Goal: Task Accomplishment & Management: Use online tool/utility

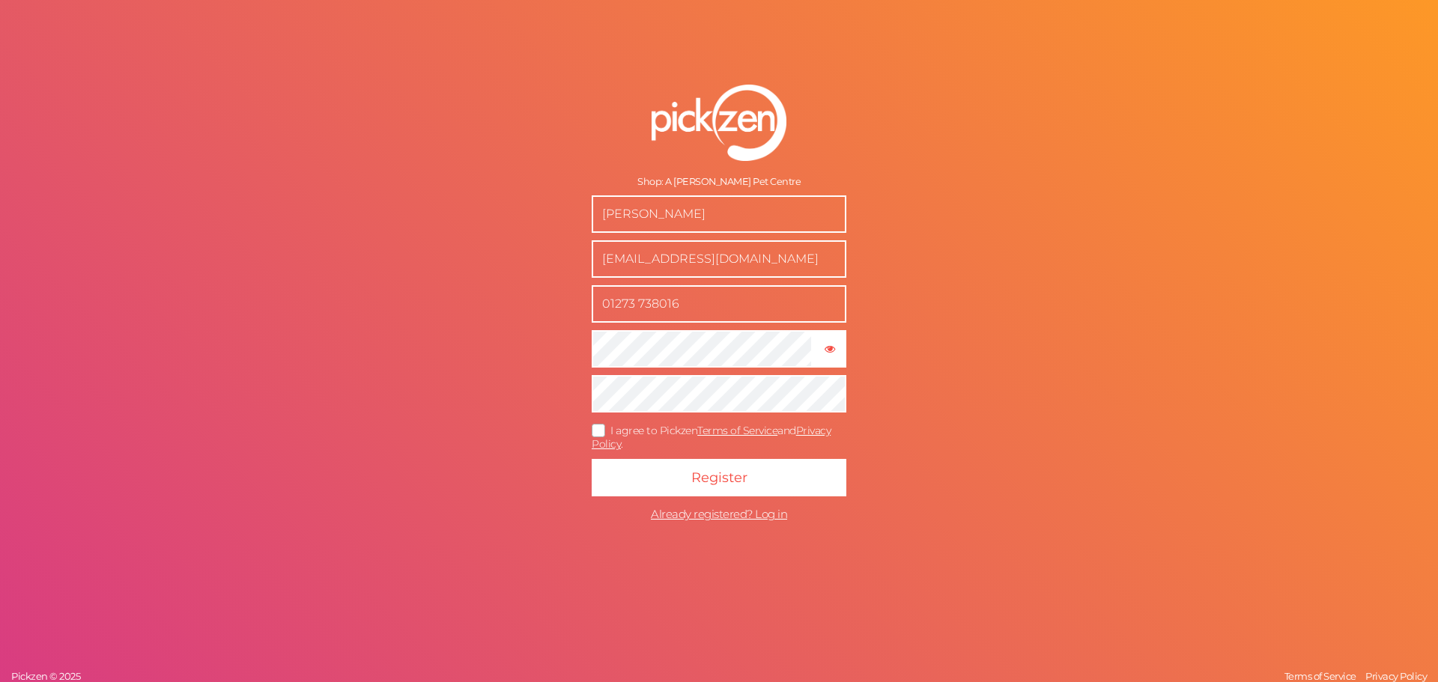
click at [629, 430] on span "I agree to Pickzen Terms of Service and Privacy Policy ." at bounding box center [711, 438] width 239 height 28
click at [0, 0] on input "I agree to Pickzen Terms of Service and Privacy Policy ." at bounding box center [0, 0] width 0 height 0
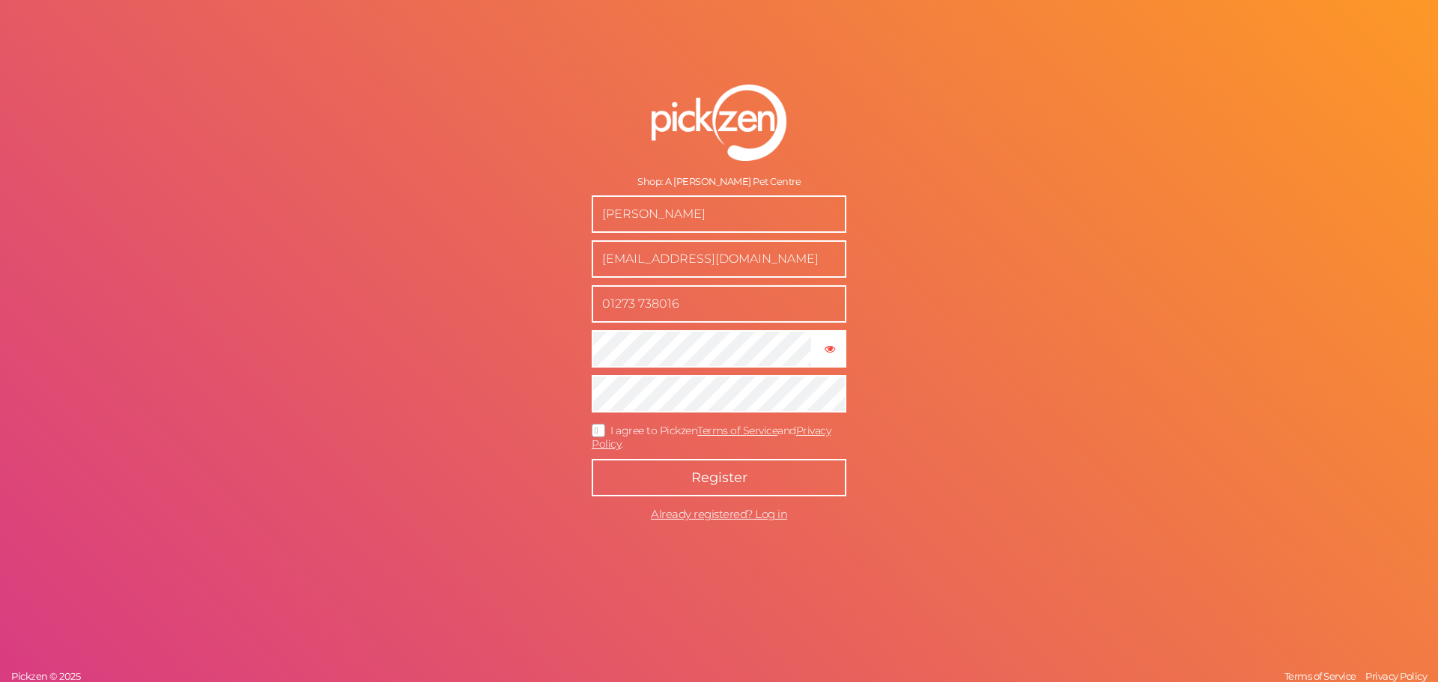
click at [658, 470] on button "Register" at bounding box center [719, 477] width 255 height 37
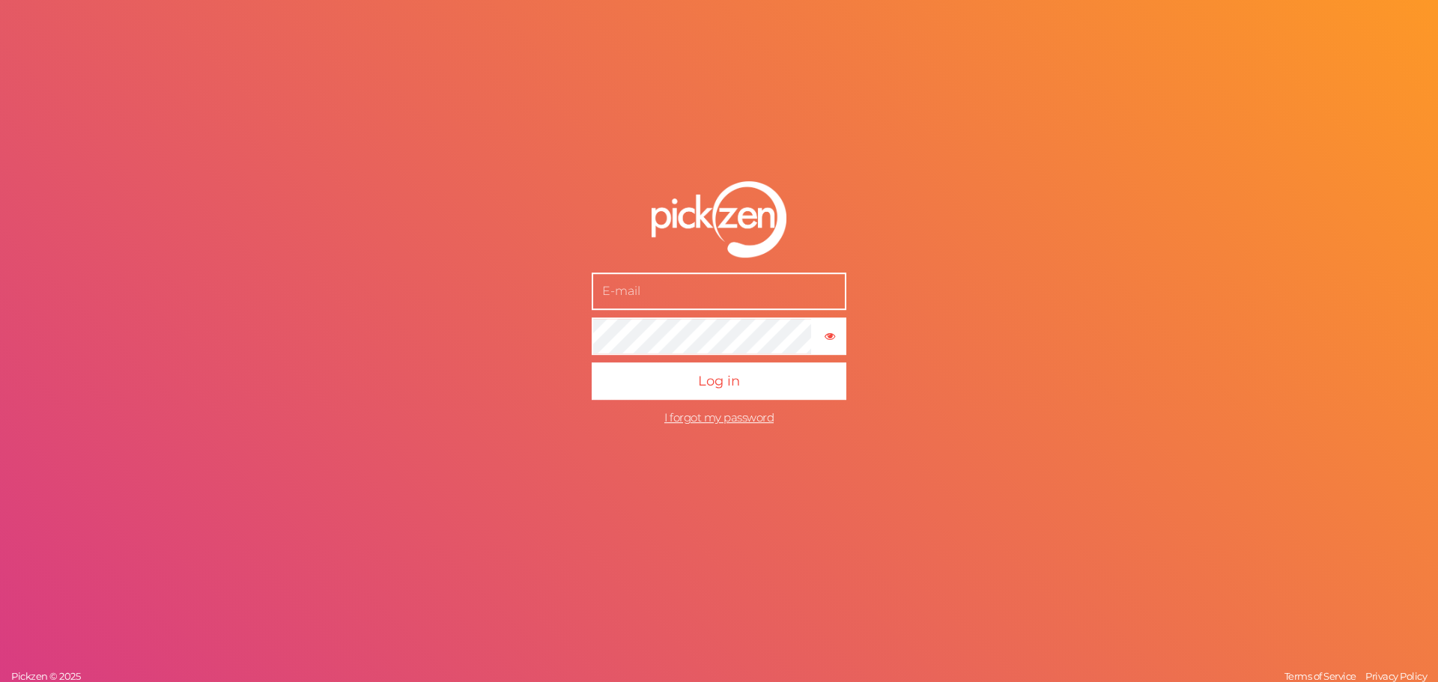
type input "[EMAIL_ADDRESS][DOMAIN_NAME]"
click at [592, 363] on button "Log in" at bounding box center [719, 381] width 255 height 37
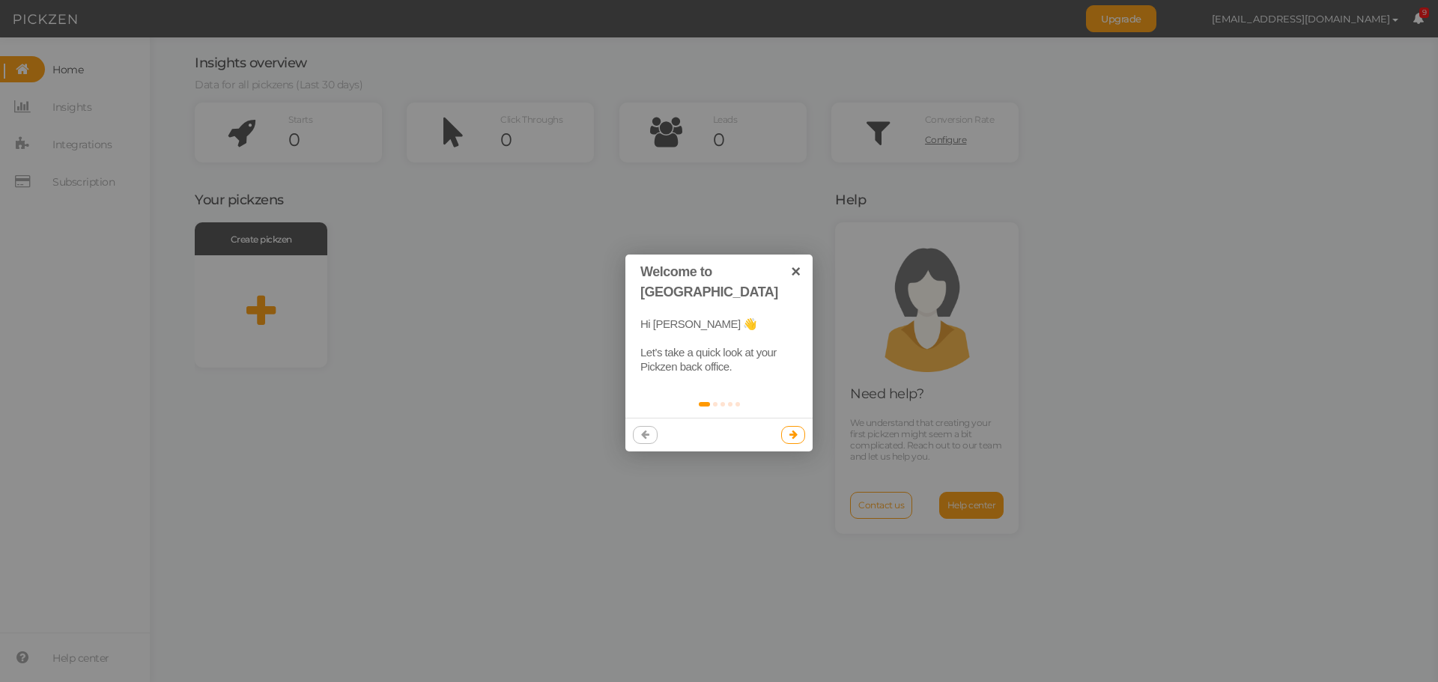
click at [794, 430] on icon at bounding box center [793, 435] width 8 height 10
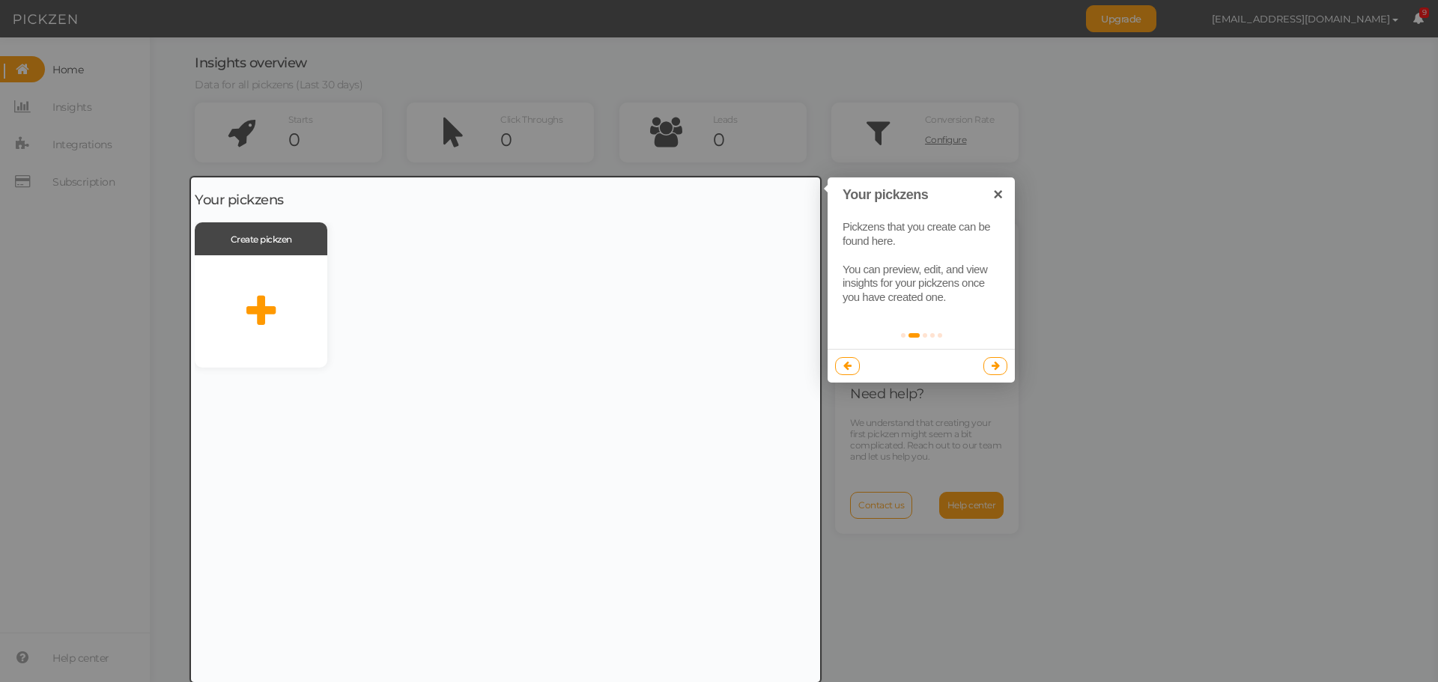
click at [992, 367] on icon at bounding box center [996, 366] width 8 height 10
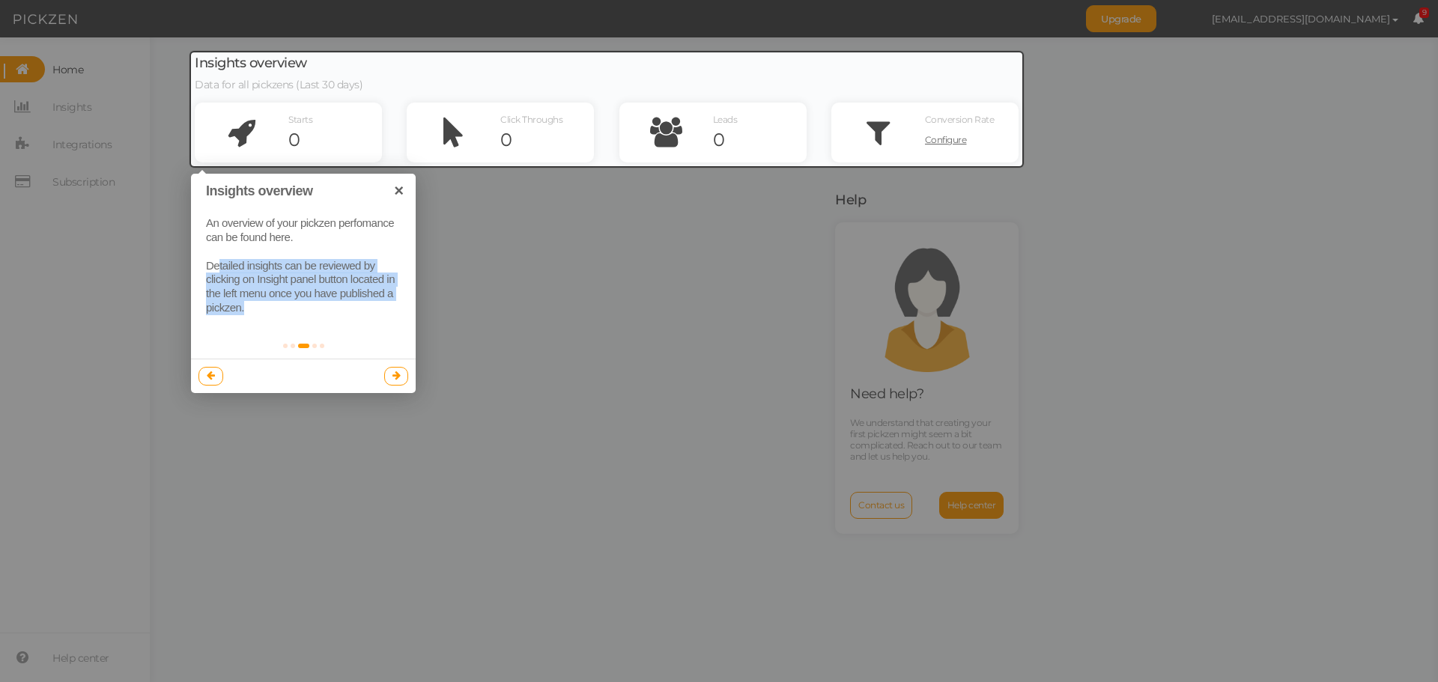
drag, startPoint x: 325, startPoint y: 282, endPoint x: 321, endPoint y: 321, distance: 39.2
click at [314, 316] on div "An overview of your pickzen perfomance can be found here. Detailed insights can…" at bounding box center [303, 265] width 225 height 128
click at [396, 374] on icon at bounding box center [396, 376] width 8 height 10
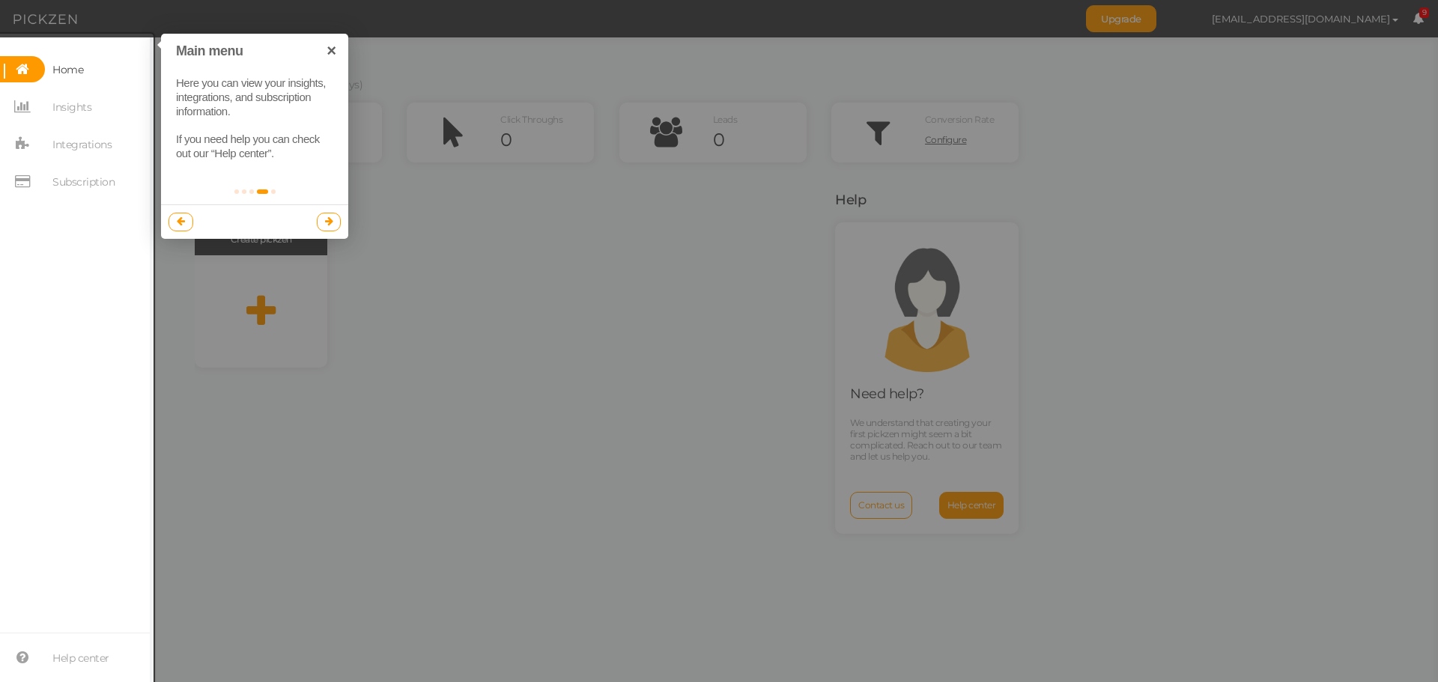
click at [328, 224] on icon at bounding box center [329, 221] width 8 height 10
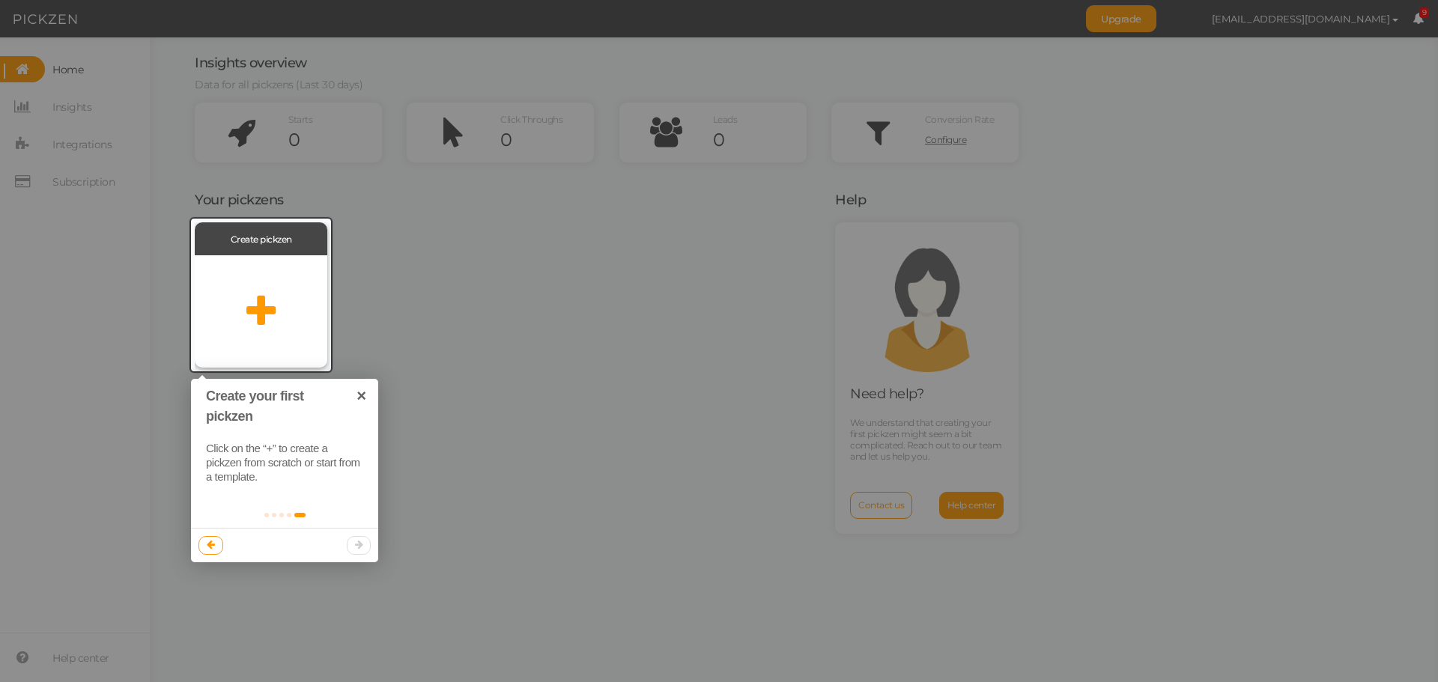
click at [270, 323] on icon at bounding box center [260, 311] width 29 height 37
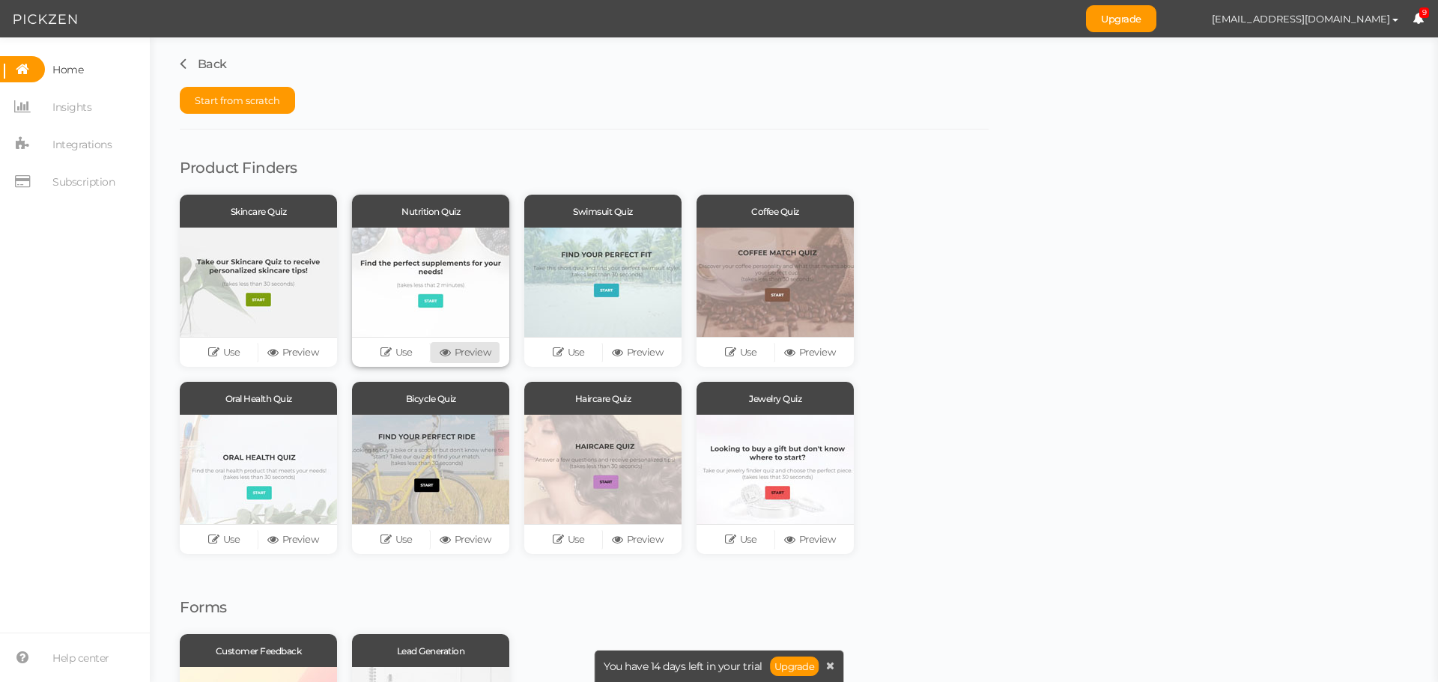
click at [468, 350] on link "Preview" at bounding box center [465, 352] width 69 height 21
click at [398, 357] on link "Use" at bounding box center [396, 352] width 69 height 21
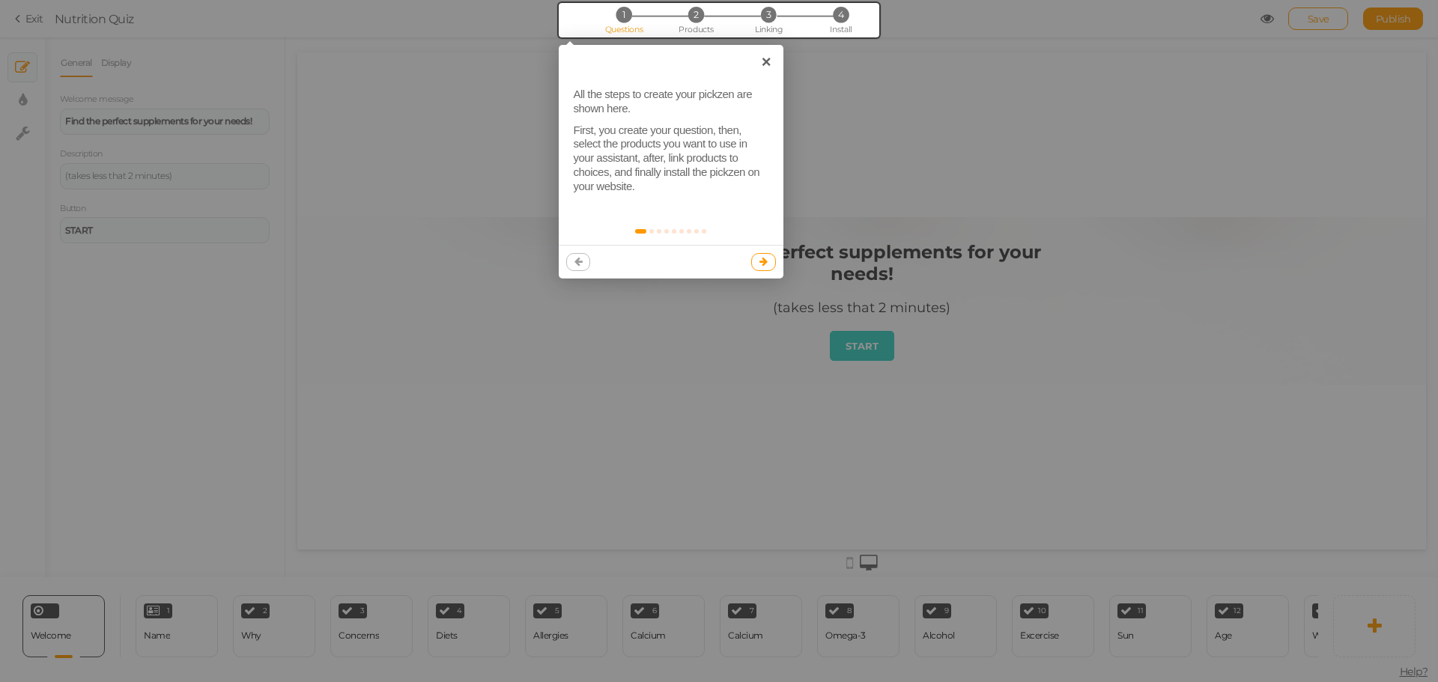
click at [767, 264] on icon at bounding box center [763, 262] width 8 height 10
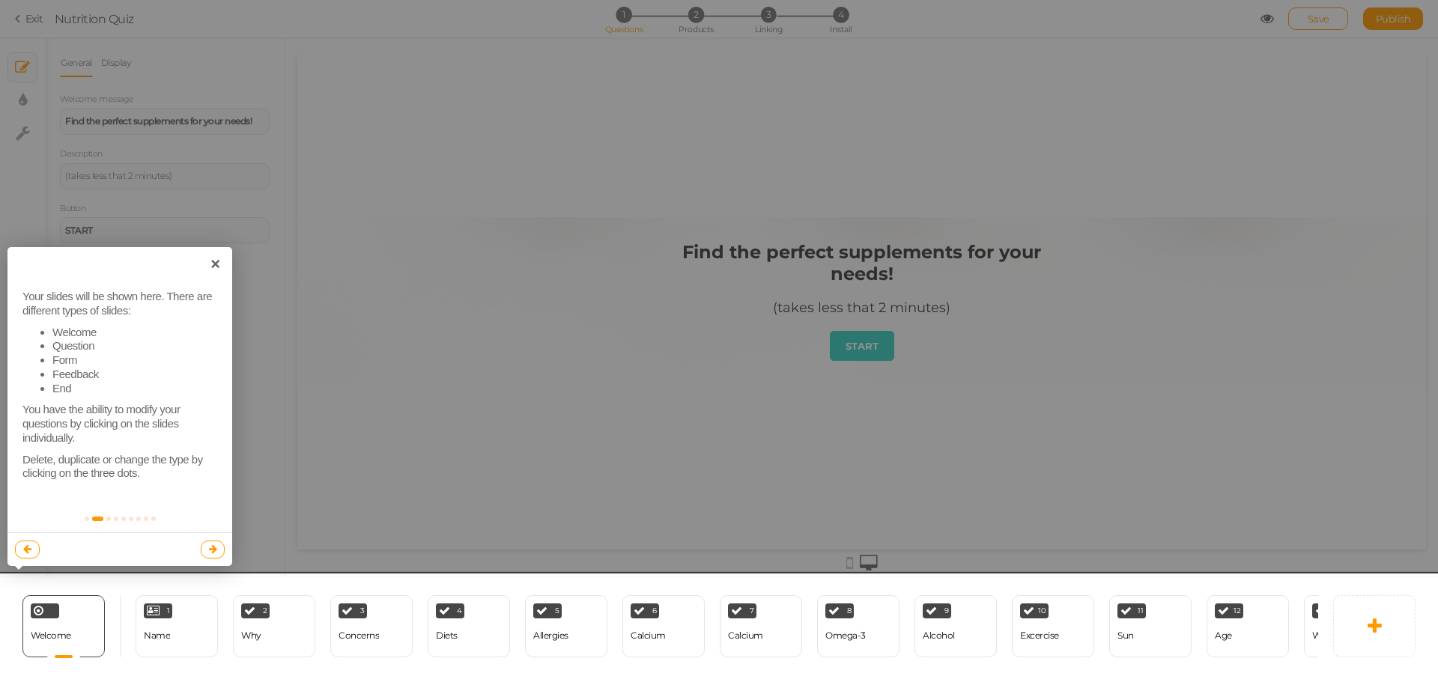
click at [205, 549] on link at bounding box center [213, 550] width 25 height 18
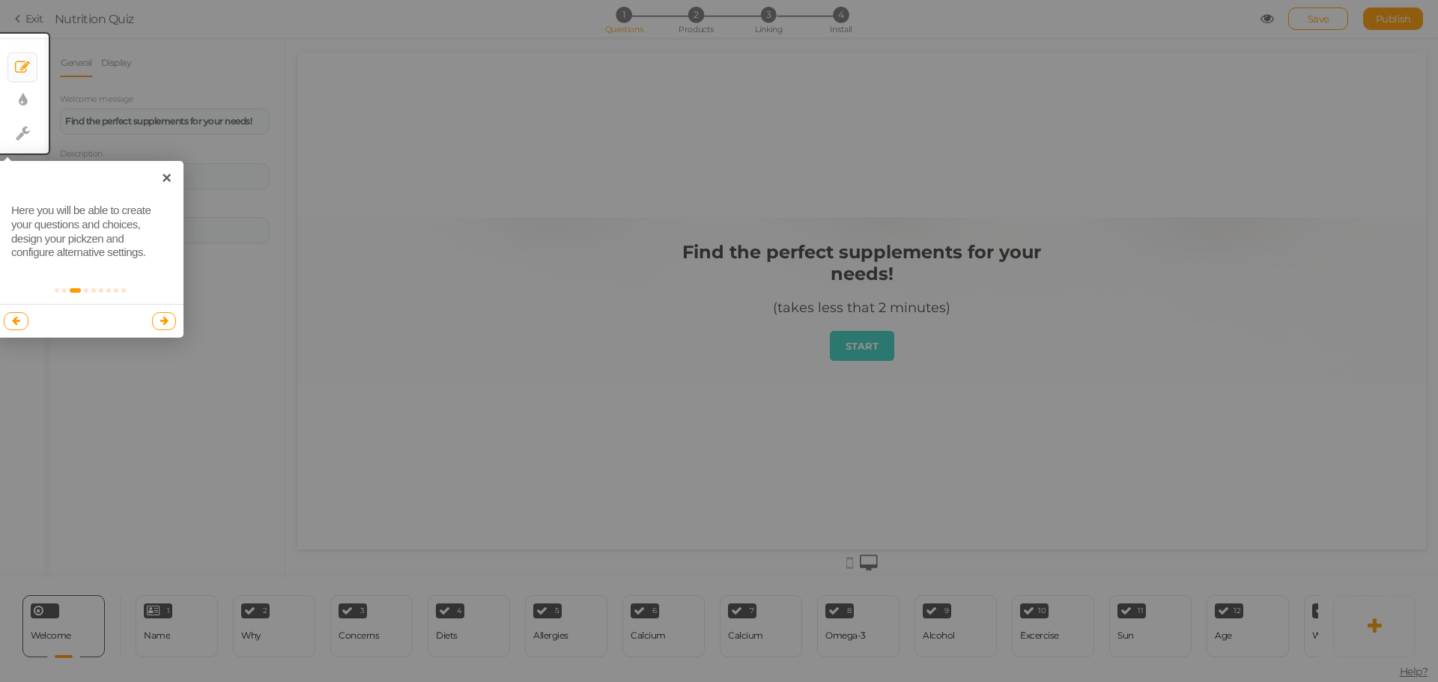
click at [160, 316] on icon at bounding box center [164, 321] width 8 height 10
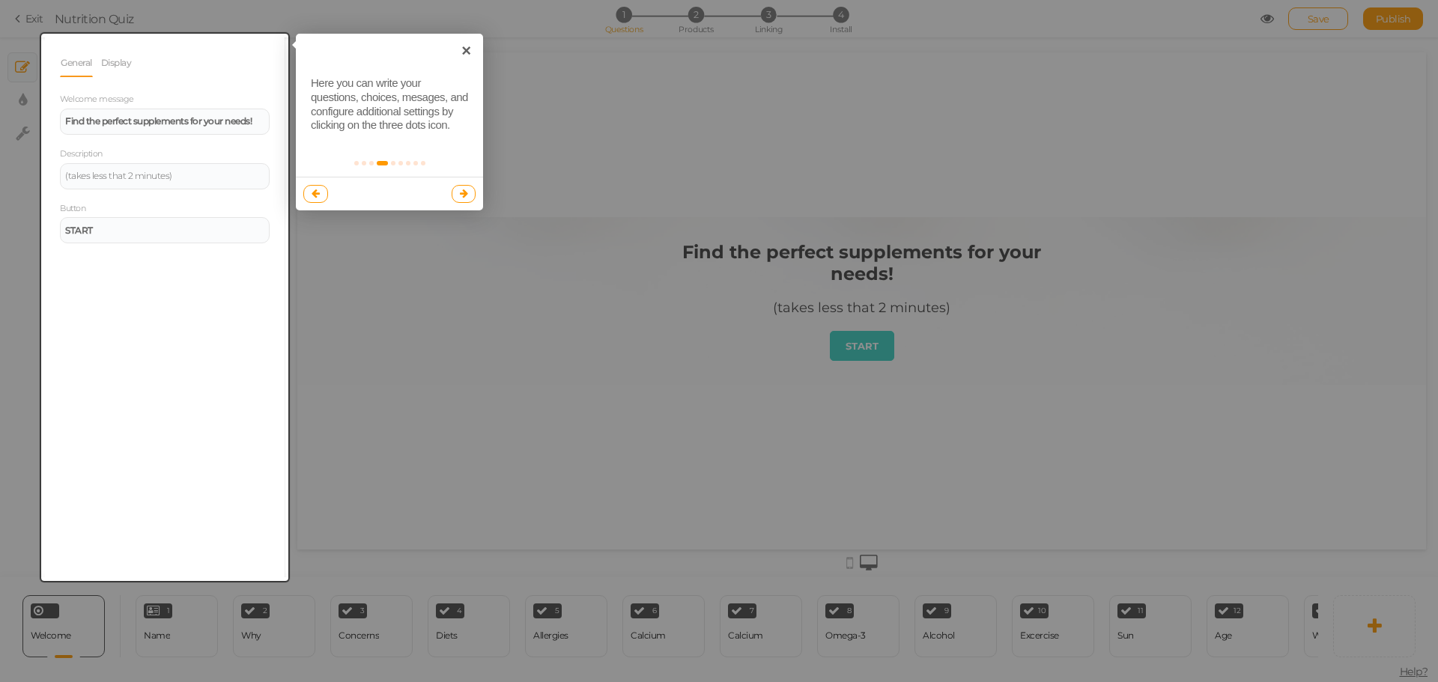
click at [460, 191] on icon at bounding box center [464, 194] width 8 height 10
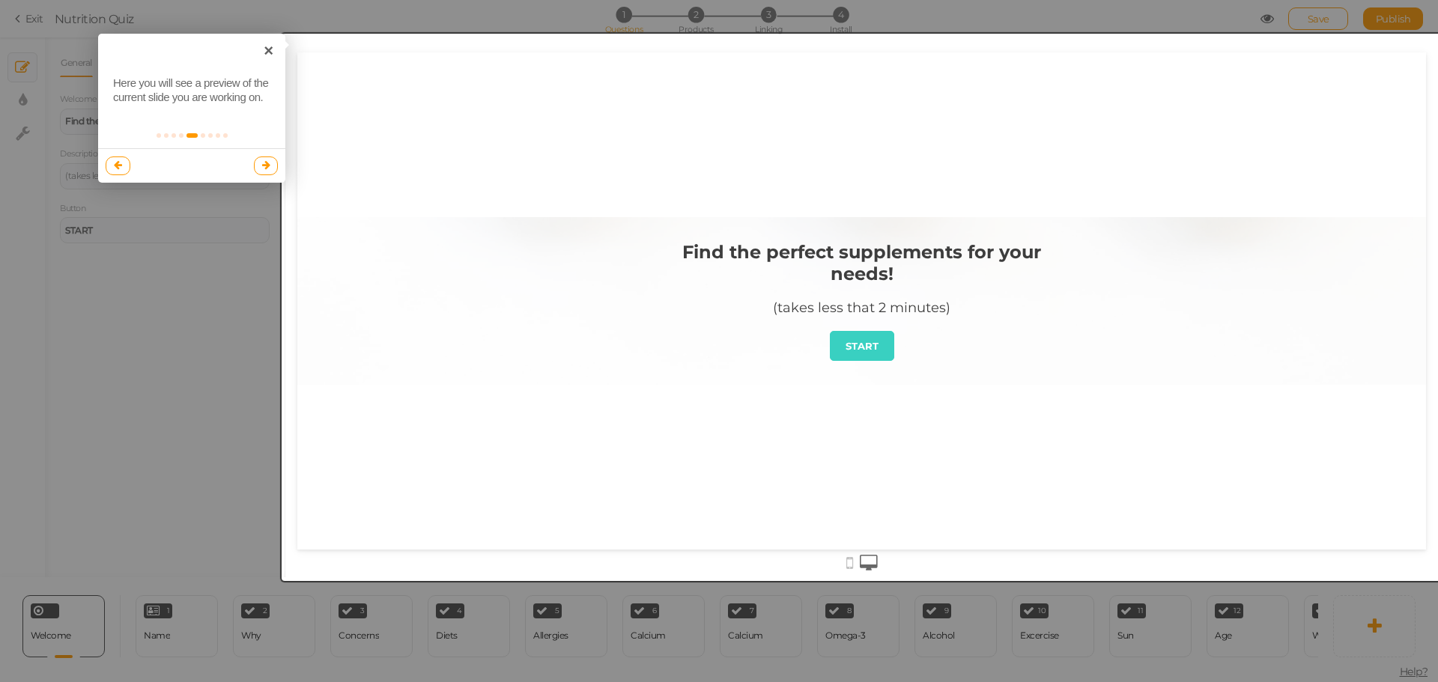
click at [262, 168] on icon at bounding box center [266, 165] width 8 height 10
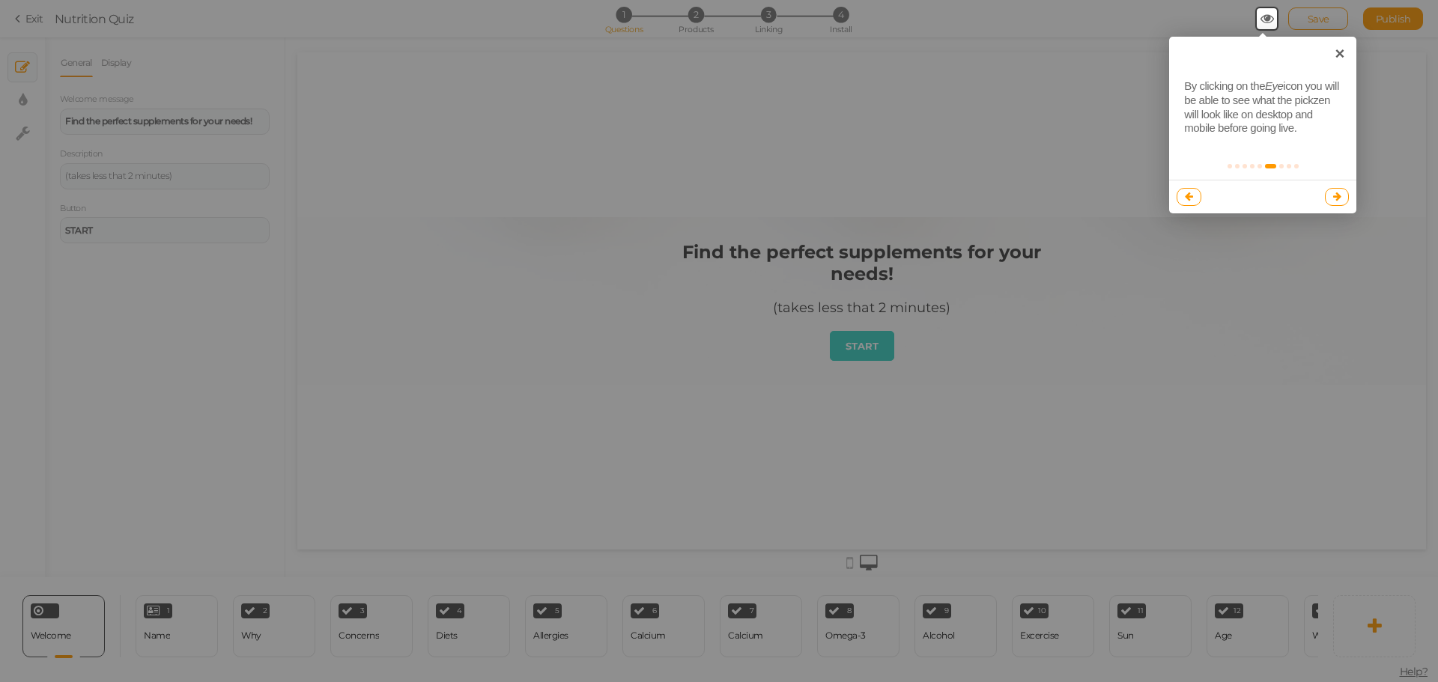
click at [1333, 199] on icon at bounding box center [1337, 197] width 8 height 10
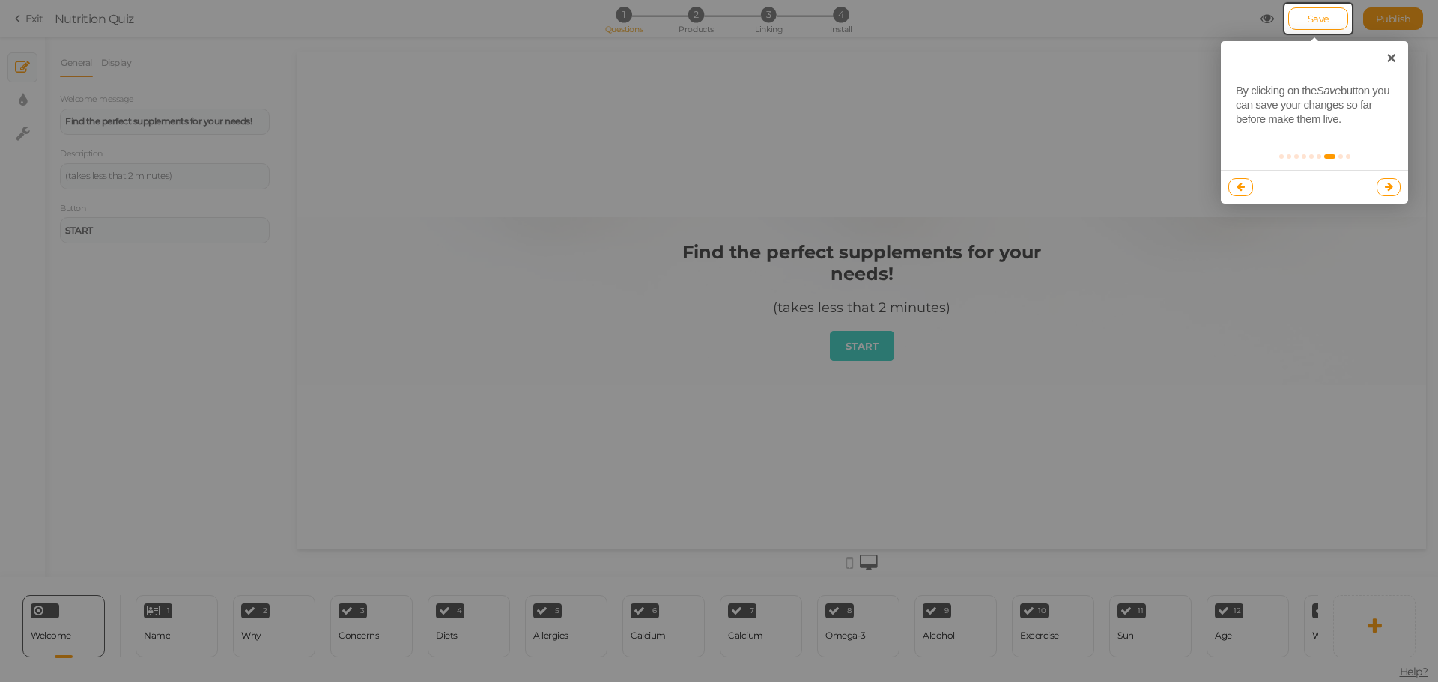
click at [1387, 186] on icon at bounding box center [1389, 187] width 8 height 10
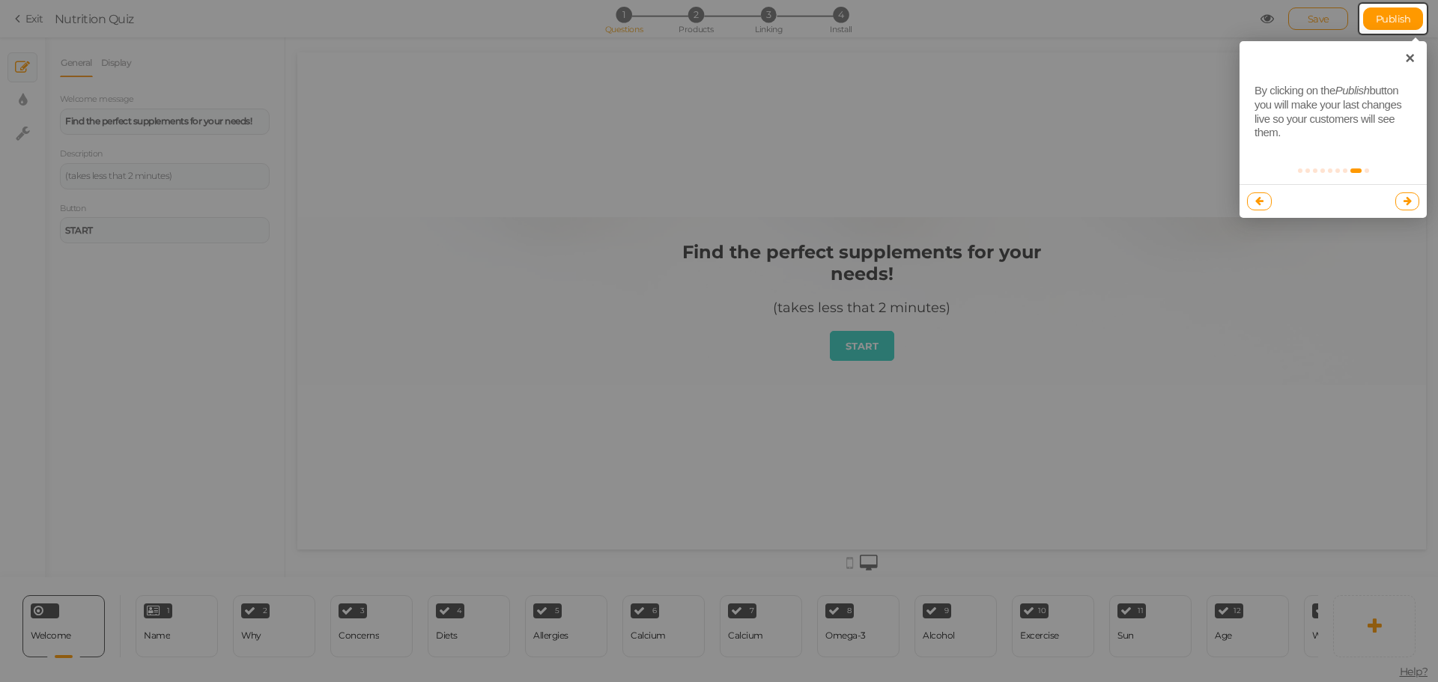
click at [1410, 200] on icon at bounding box center [1408, 201] width 8 height 10
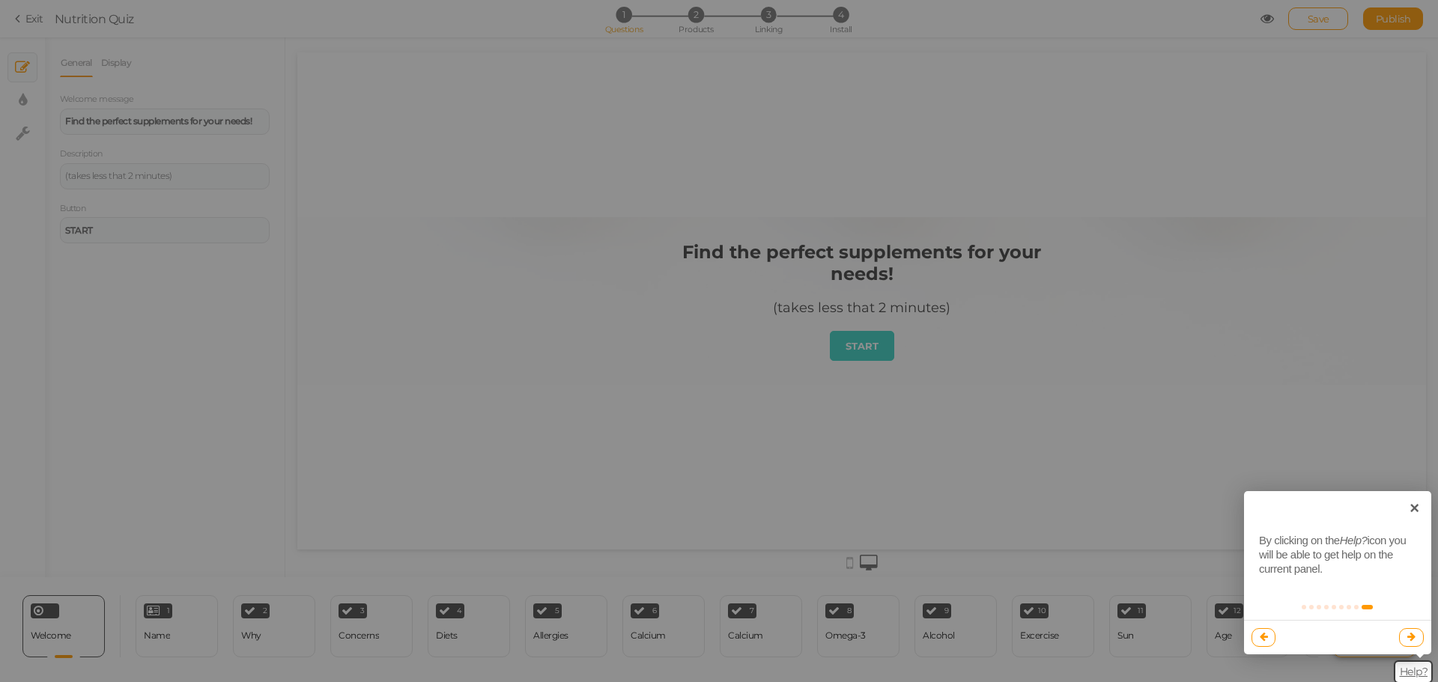
click at [1404, 636] on link at bounding box center [1411, 637] width 25 height 18
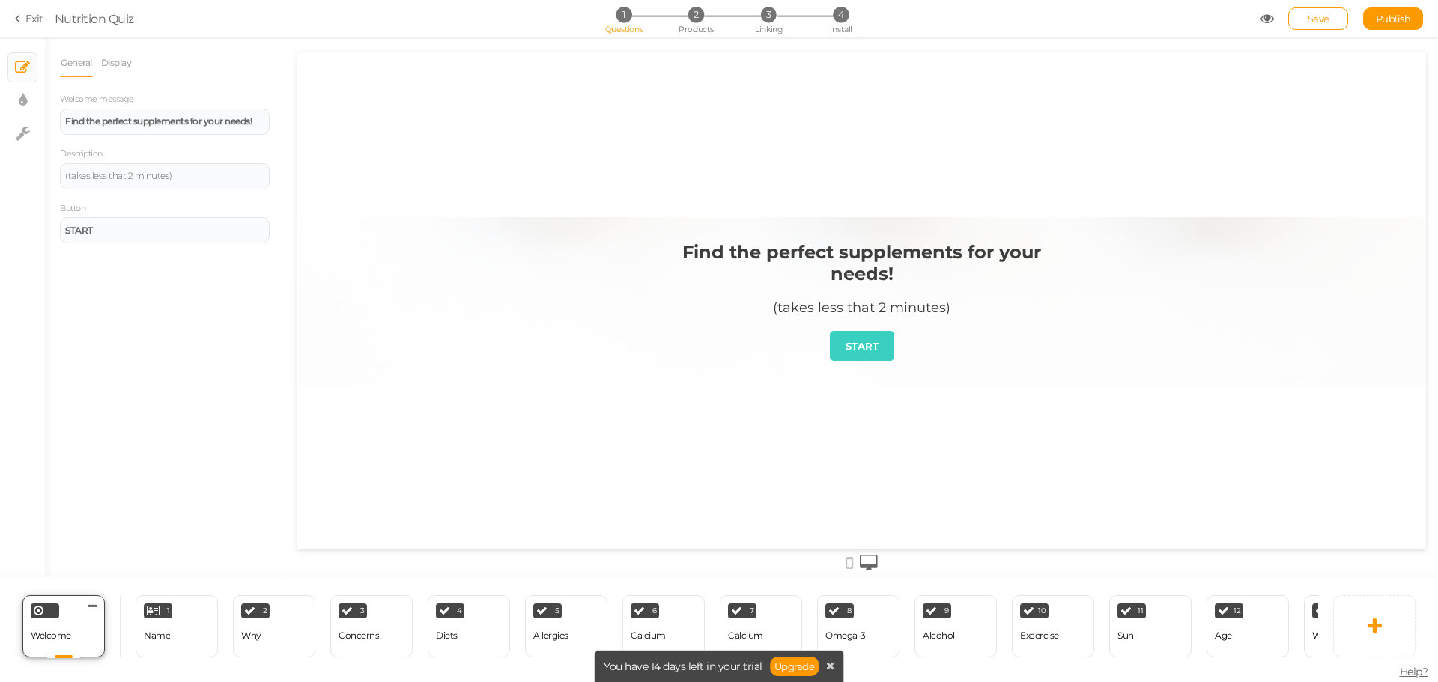
click at [34, 630] on span "Welcome" at bounding box center [51, 635] width 40 height 11
click at [169, 123] on strong "Find the perfect supplements for your needs!" at bounding box center [158, 120] width 186 height 11
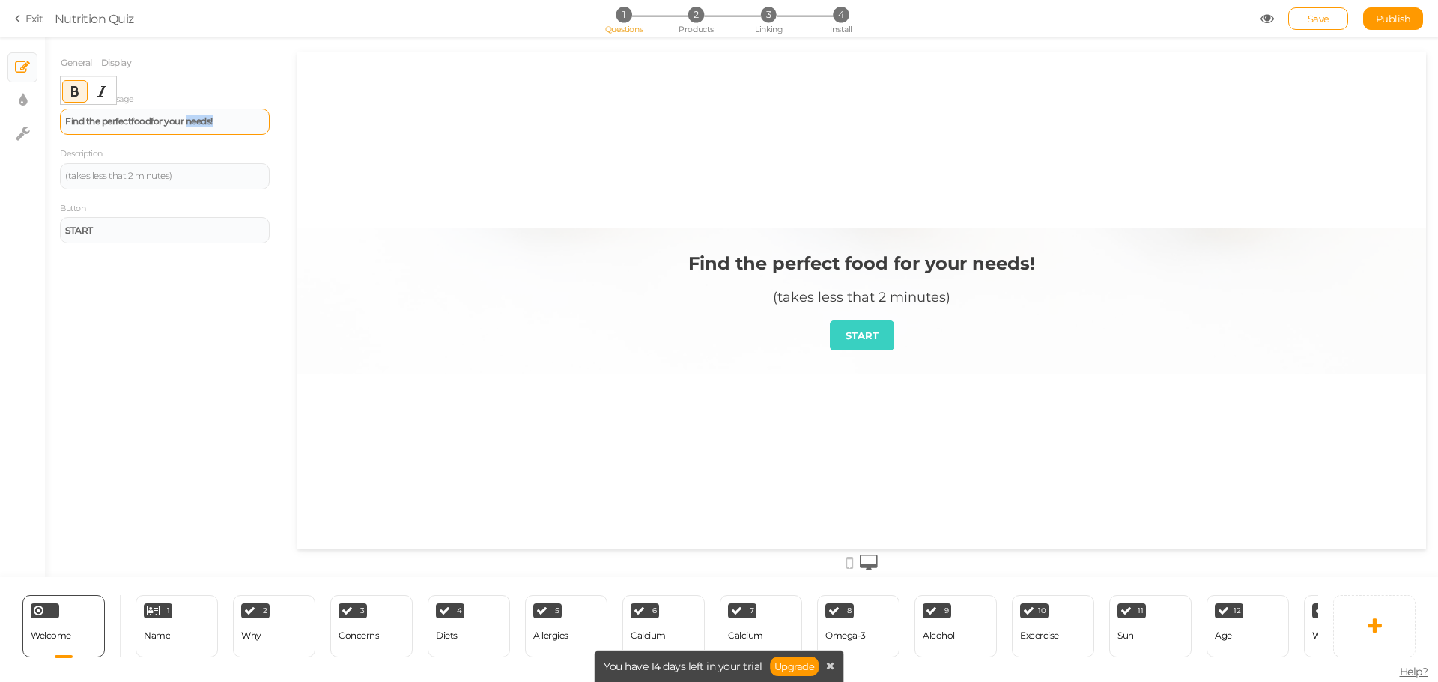
drag, startPoint x: 189, startPoint y: 118, endPoint x: 225, endPoint y: 118, distance: 35.2
click at [225, 118] on div "Find the perfect food for your needs!" at bounding box center [164, 121] width 199 height 9
click at [127, 175] on div "(takes less that 2 minutes)" at bounding box center [164, 176] width 199 height 9
click at [156, 233] on div "START" at bounding box center [164, 230] width 199 height 9
click at [122, 66] on link "Display" at bounding box center [116, 63] width 32 height 28
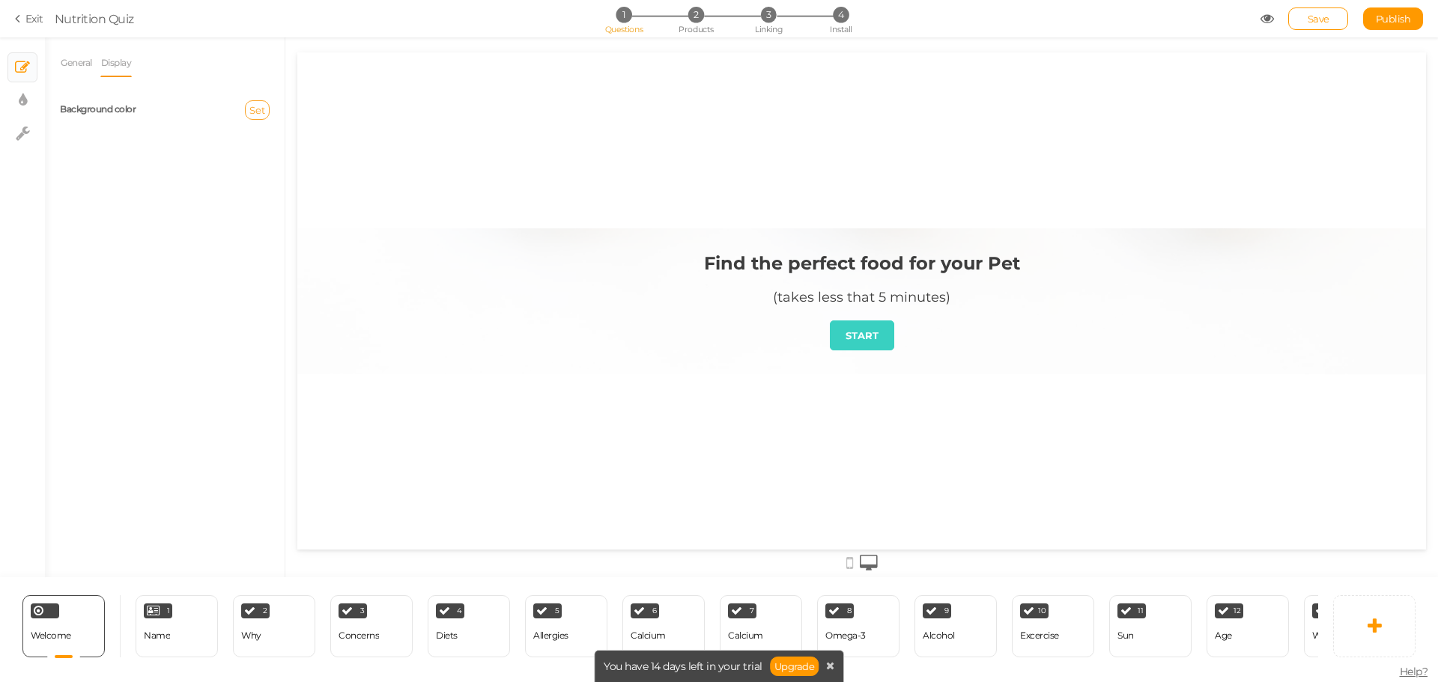
click at [261, 109] on span "Set" at bounding box center [257, 110] width 16 height 12
click at [332, 169] on colorpicker-hue at bounding box center [332, 162] width 11 height 75
type input "#00ff85"
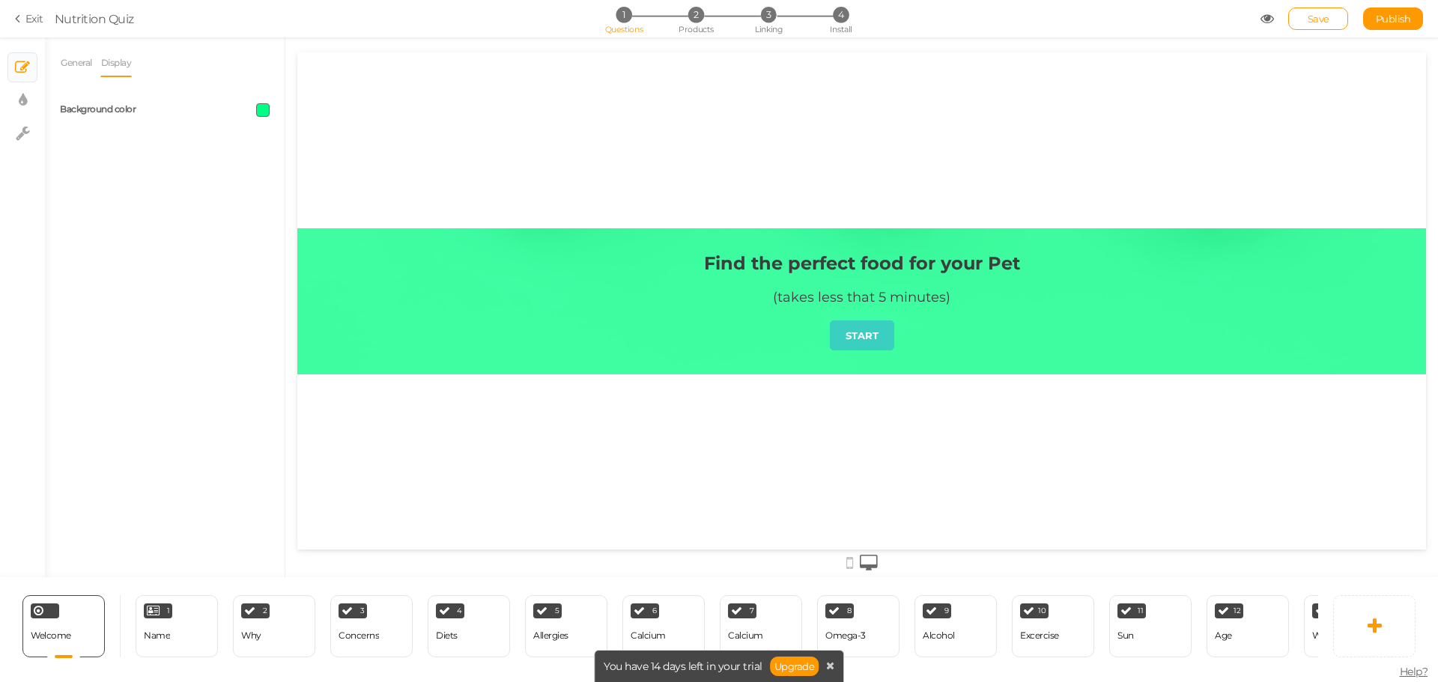
click at [261, 106] on span at bounding box center [262, 109] width 13 height 13
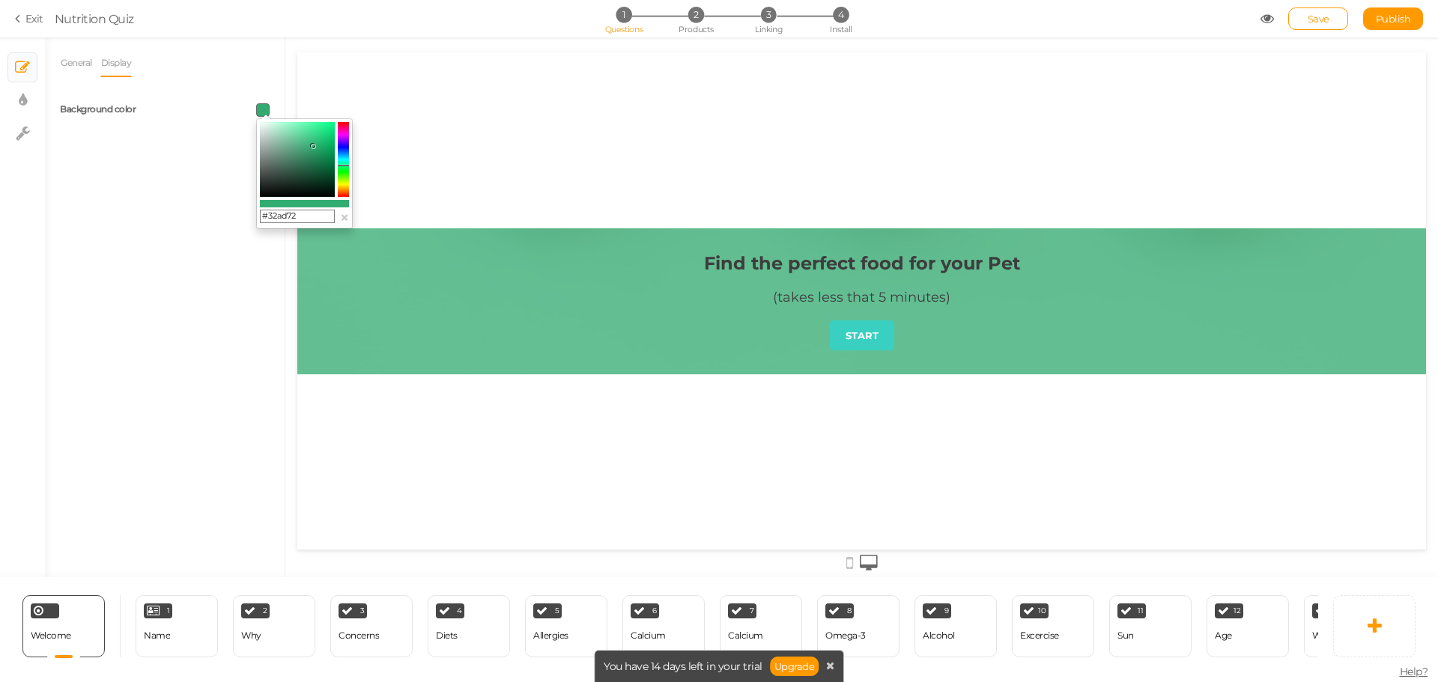
type input "#31b073"
drag, startPoint x: 275, startPoint y: 183, endPoint x: 314, endPoint y: 145, distance: 54.6
click at [314, 145] on colorpicker-saturation at bounding box center [297, 159] width 75 height 75
click at [115, 112] on label "Background color" at bounding box center [98, 108] width 76 height 11
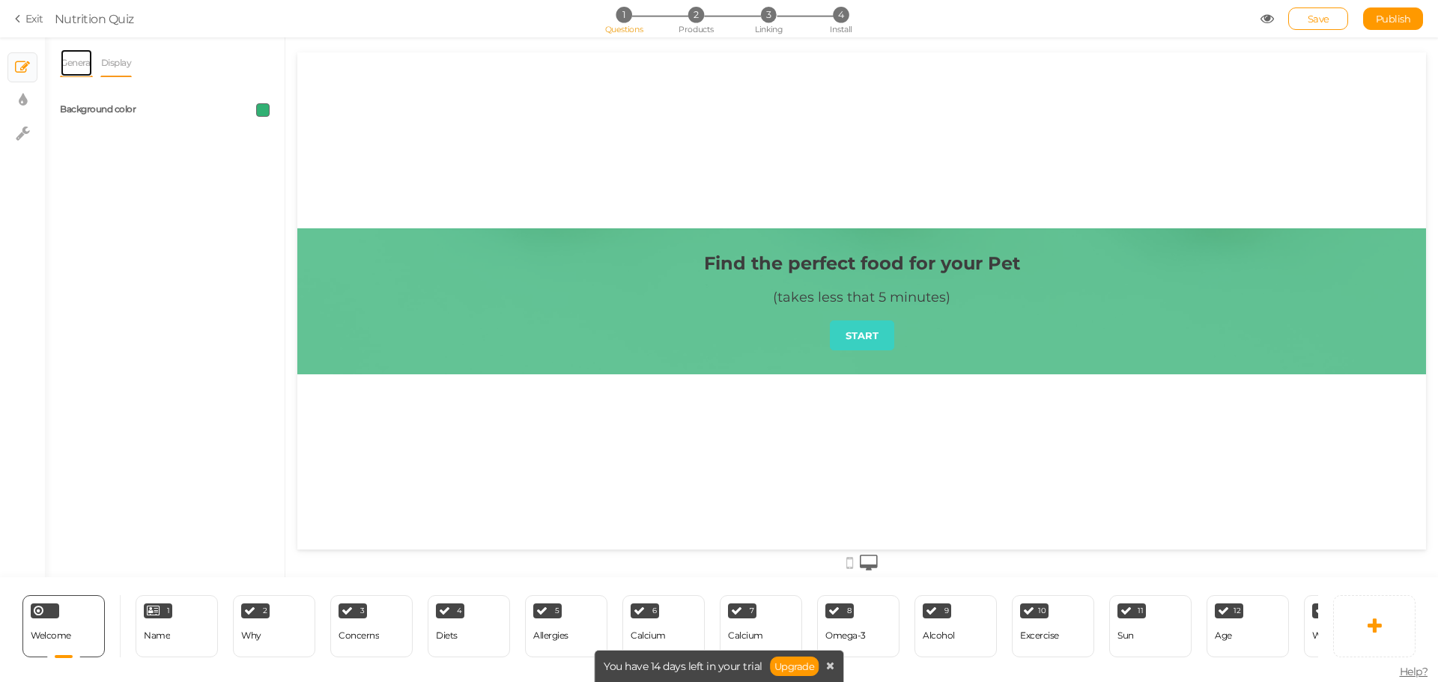
click at [79, 60] on link "General" at bounding box center [76, 63] width 33 height 28
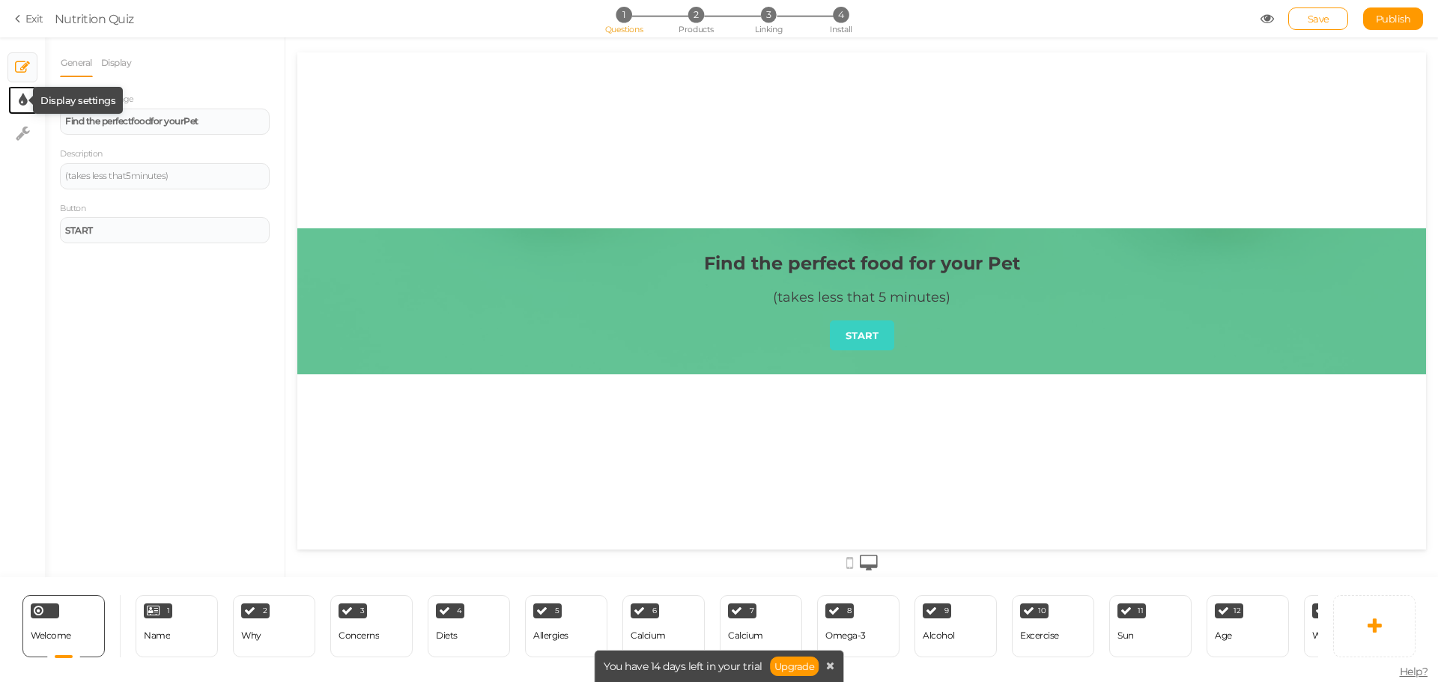
click at [19, 102] on icon at bounding box center [23, 100] width 8 height 15
select select "2"
select select "montserrat"
select select "fade"
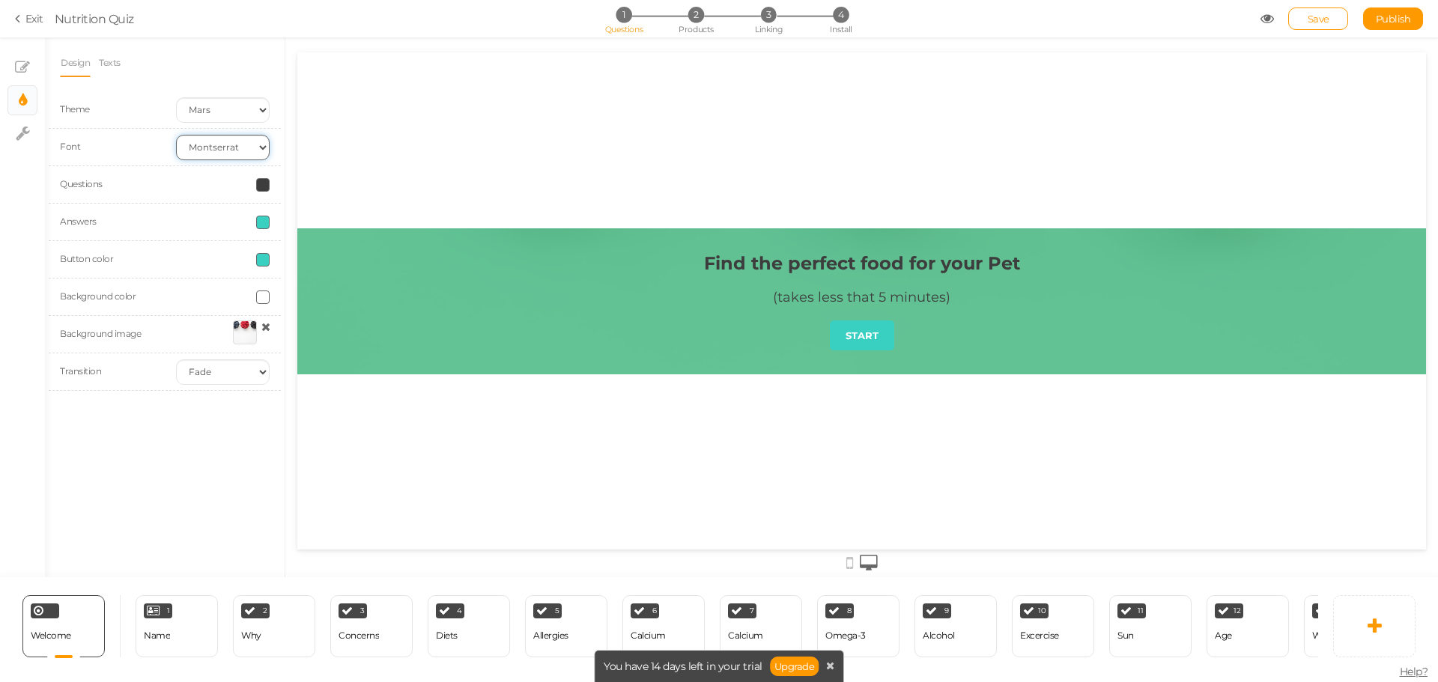
click at [249, 146] on select "Custom Default Lato Lora Montserrat Open Sans Oswald PT Sans Raleway Roboto Sou…" at bounding box center [223, 147] width 94 height 25
click at [261, 183] on span at bounding box center [262, 184] width 13 height 13
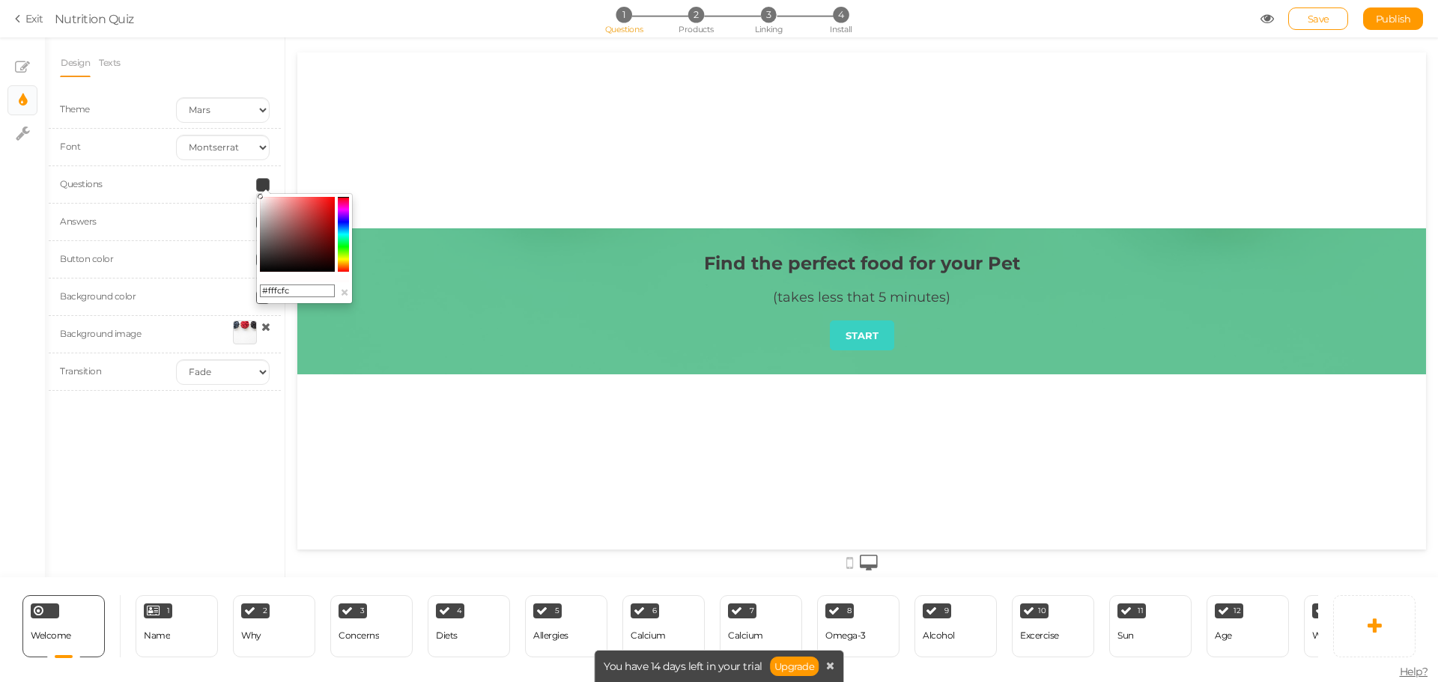
type input "#ffffff"
drag, startPoint x: 272, startPoint y: 246, endPoint x: 254, endPoint y: 185, distance: 63.3
click at [254, 185] on body "× Close A wider screen is needed to use the Pickzen builder Exit Nutrition Quiz…" at bounding box center [719, 341] width 1438 height 682
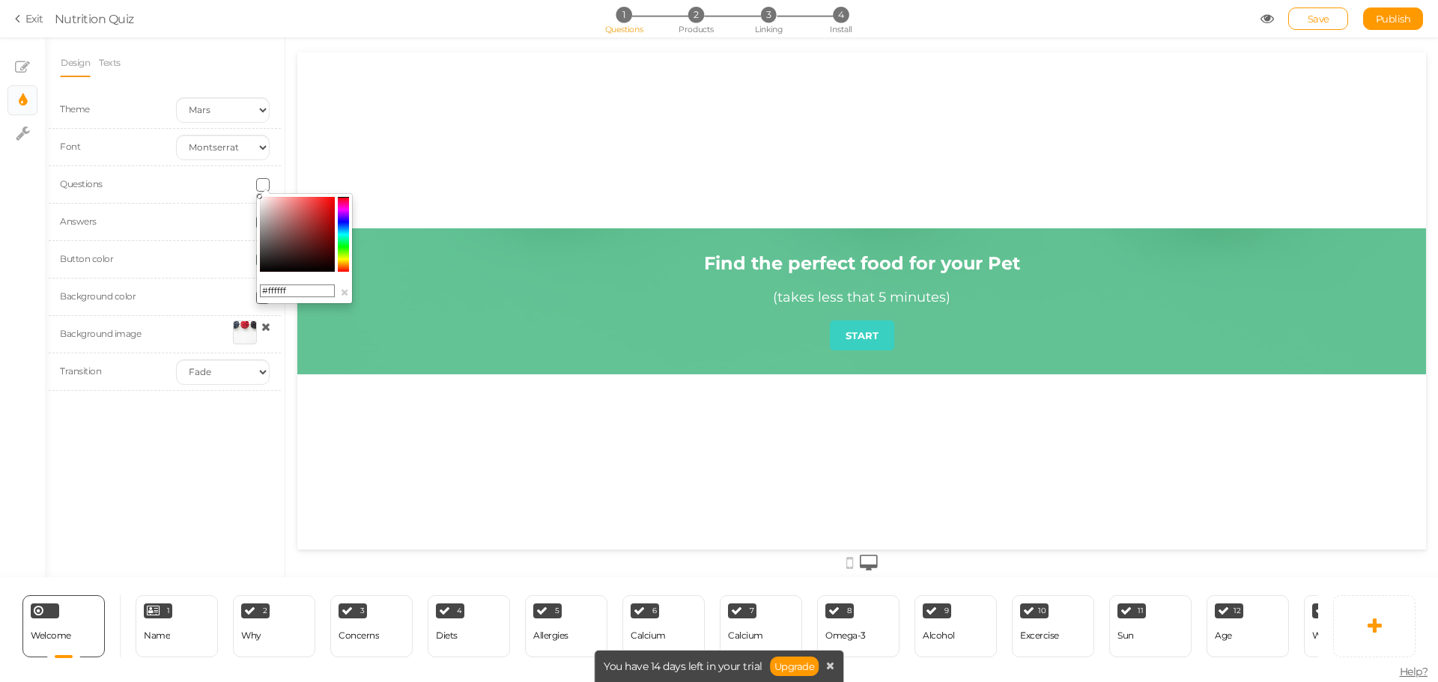
click at [201, 440] on div "Design Texts Theme Earth Mars Font Custom Default Lato Lora Montserrat Open San…" at bounding box center [165, 307] width 240 height 540
click at [268, 261] on span at bounding box center [262, 259] width 13 height 13
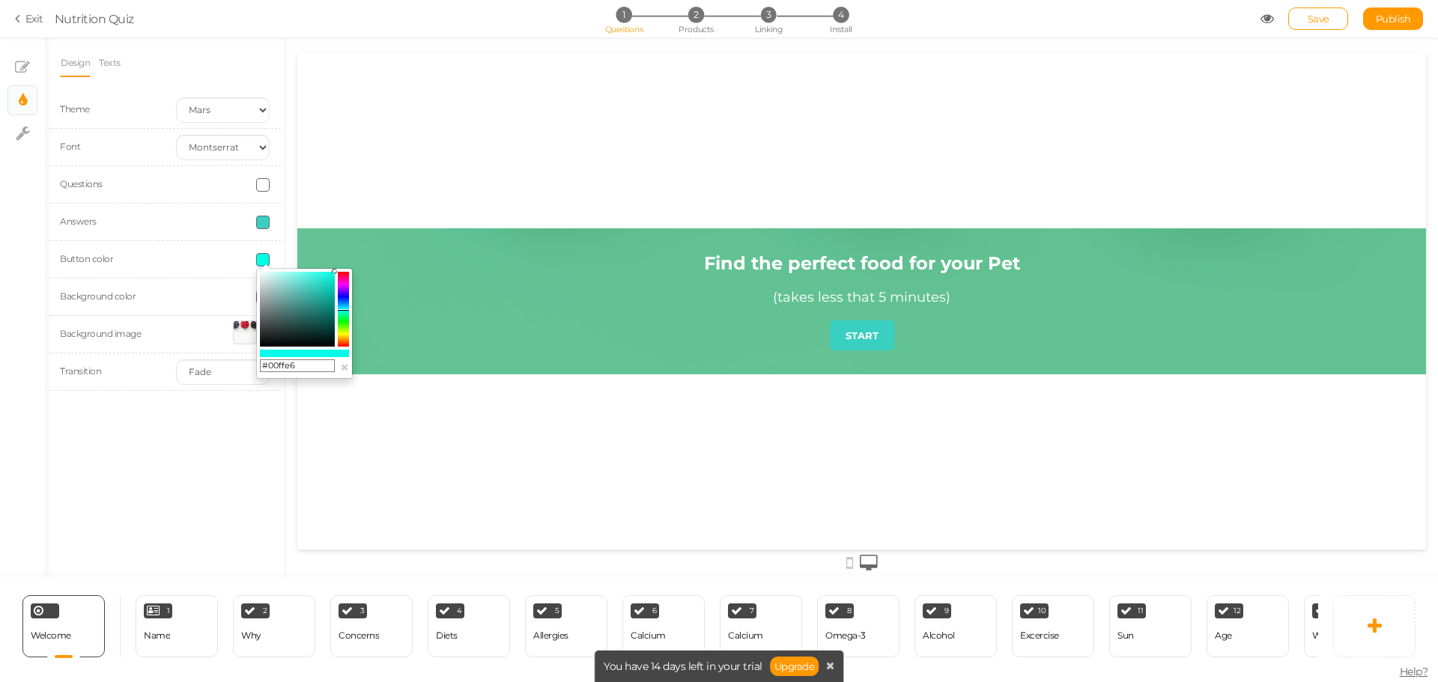
drag, startPoint x: 580, startPoint y: 374, endPoint x: 348, endPoint y: 263, distance: 258.0
click at [349, 303] on div "#004781 ×" at bounding box center [304, 323] width 97 height 111
drag, startPoint x: 321, startPoint y: 295, endPoint x: 293, endPoint y: 280, distance: 31.5
click at [293, 280] on colorpicker-saturation at bounding box center [297, 309] width 75 height 75
drag, startPoint x: 294, startPoint y: 285, endPoint x: 308, endPoint y: 299, distance: 19.1
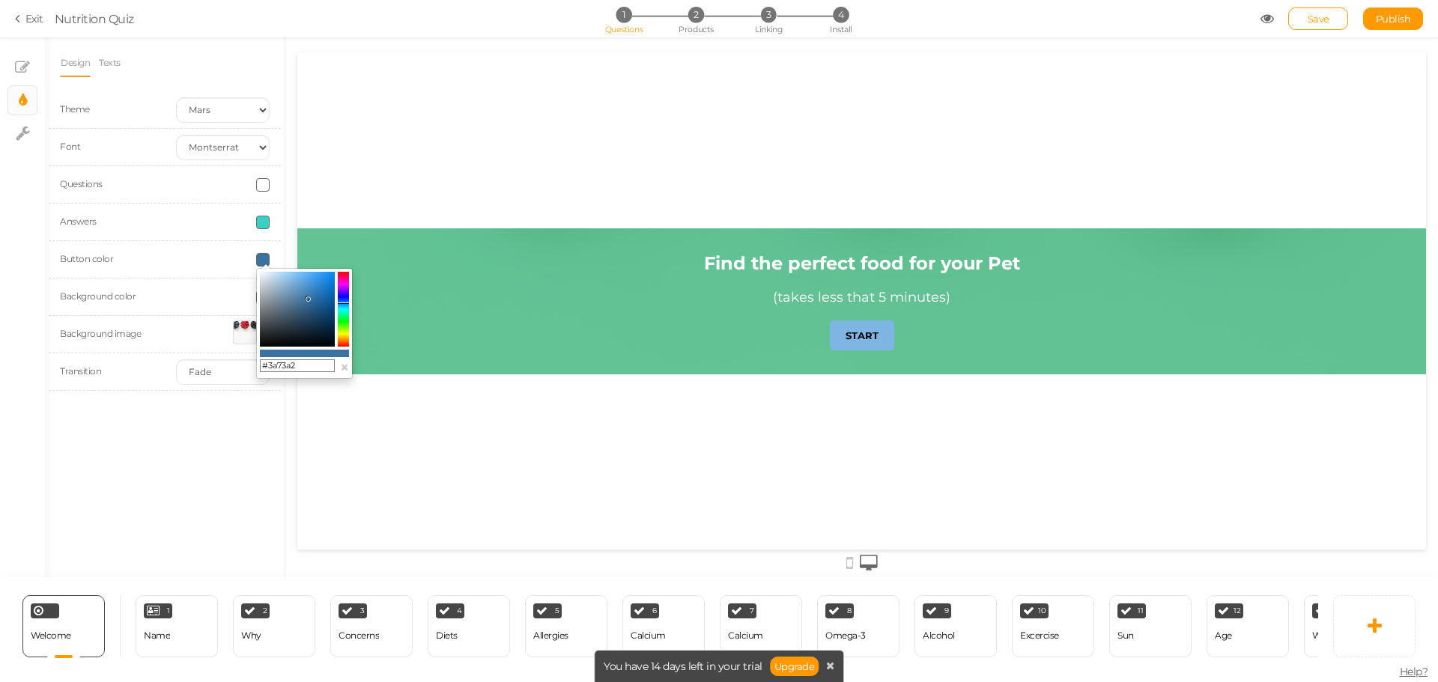
click at [308, 299] on colorpicker-saturation at bounding box center [297, 309] width 75 height 75
drag, startPoint x: 308, startPoint y: 299, endPoint x: 312, endPoint y: 290, distance: 9.7
click at [312, 290] on icon at bounding box center [311, 289] width 5 height 5
type input "#4198df"
drag, startPoint x: 312, startPoint y: 290, endPoint x: 313, endPoint y: 281, distance: 9.1
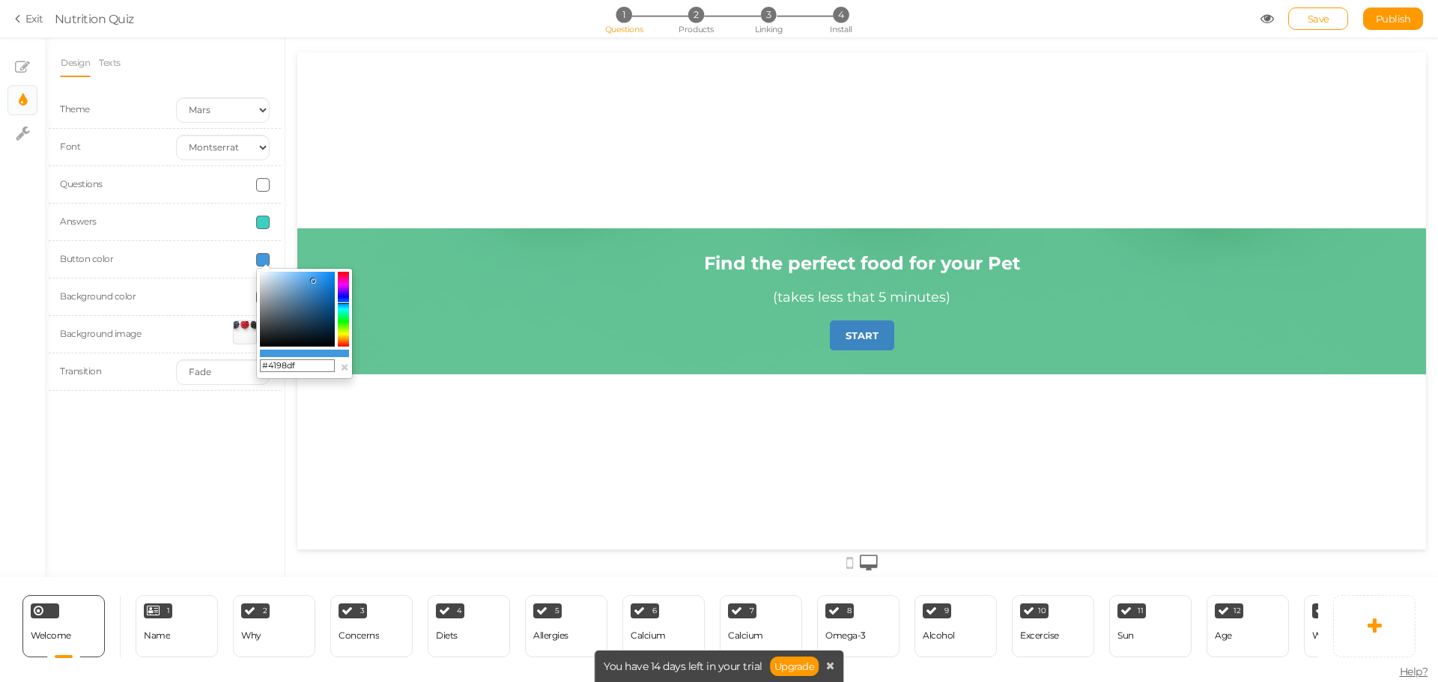
click at [313, 281] on icon at bounding box center [312, 280] width 5 height 5
click at [204, 438] on div "Design Texts Theme Earth Mars Font Custom Default Lato Lora Montserrat Open San…" at bounding box center [165, 307] width 240 height 540
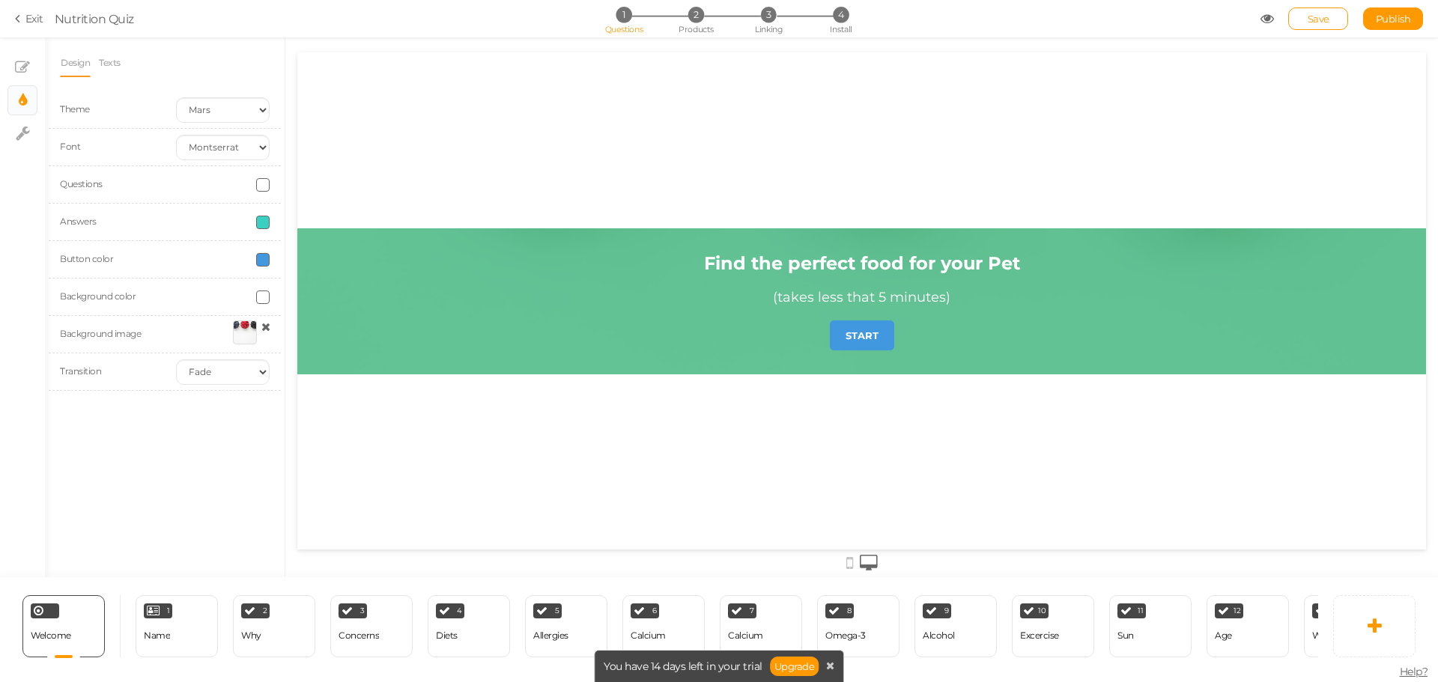
click at [246, 331] on div at bounding box center [245, 333] width 24 height 24
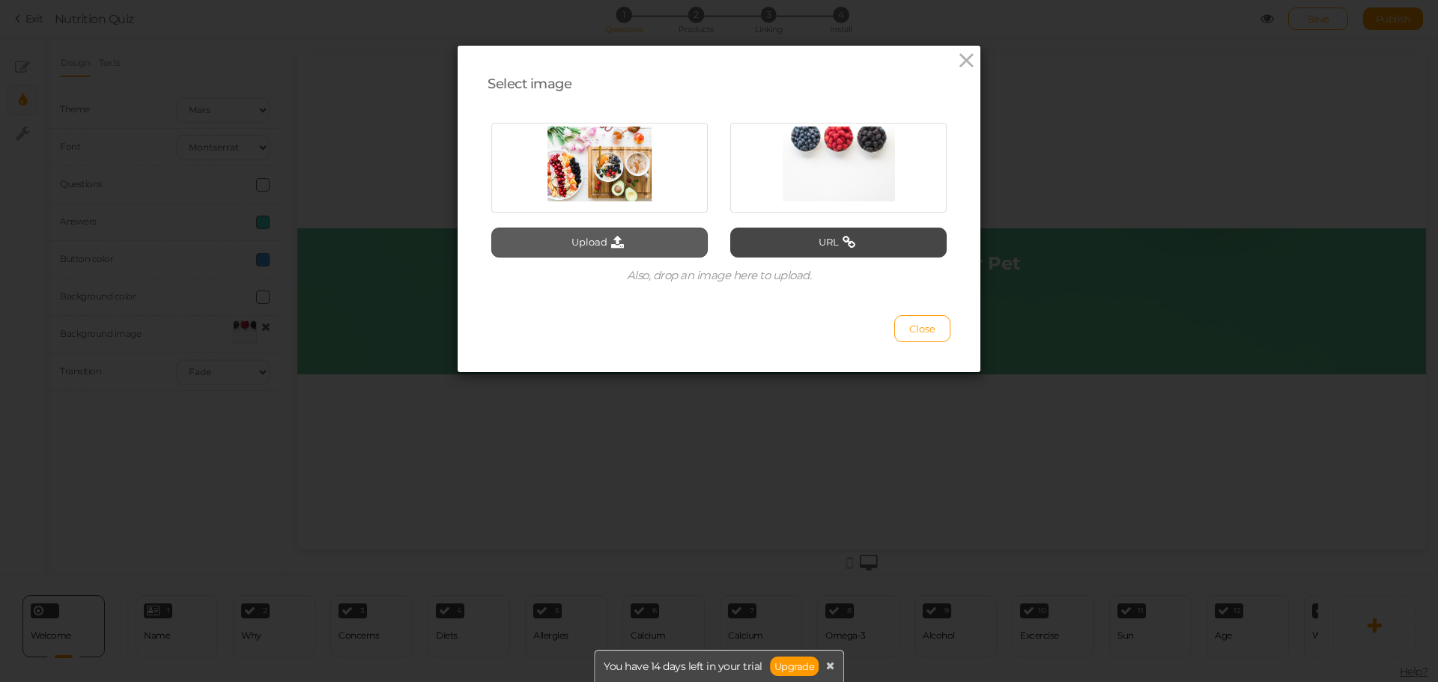
click at [640, 249] on button "Upload" at bounding box center [599, 243] width 216 height 30
